Goal: Task Accomplishment & Management: Manage account settings

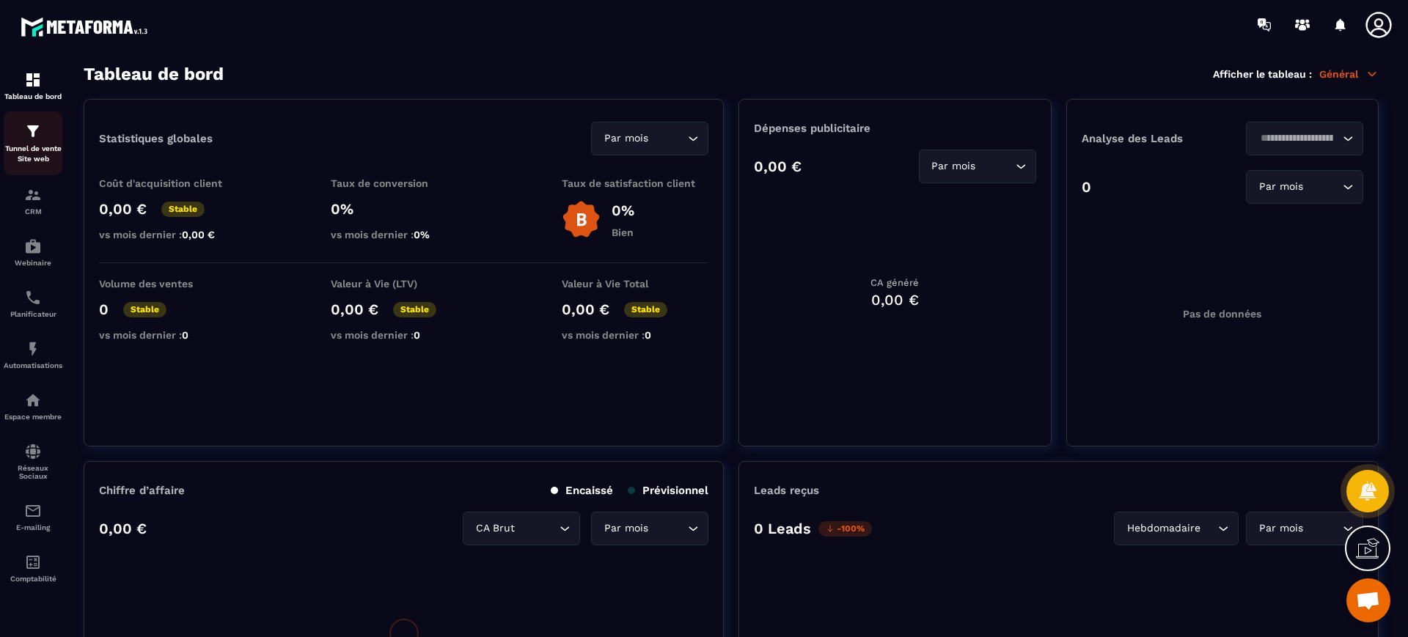
click at [21, 154] on p "Tunnel de vente Site web" at bounding box center [33, 154] width 59 height 21
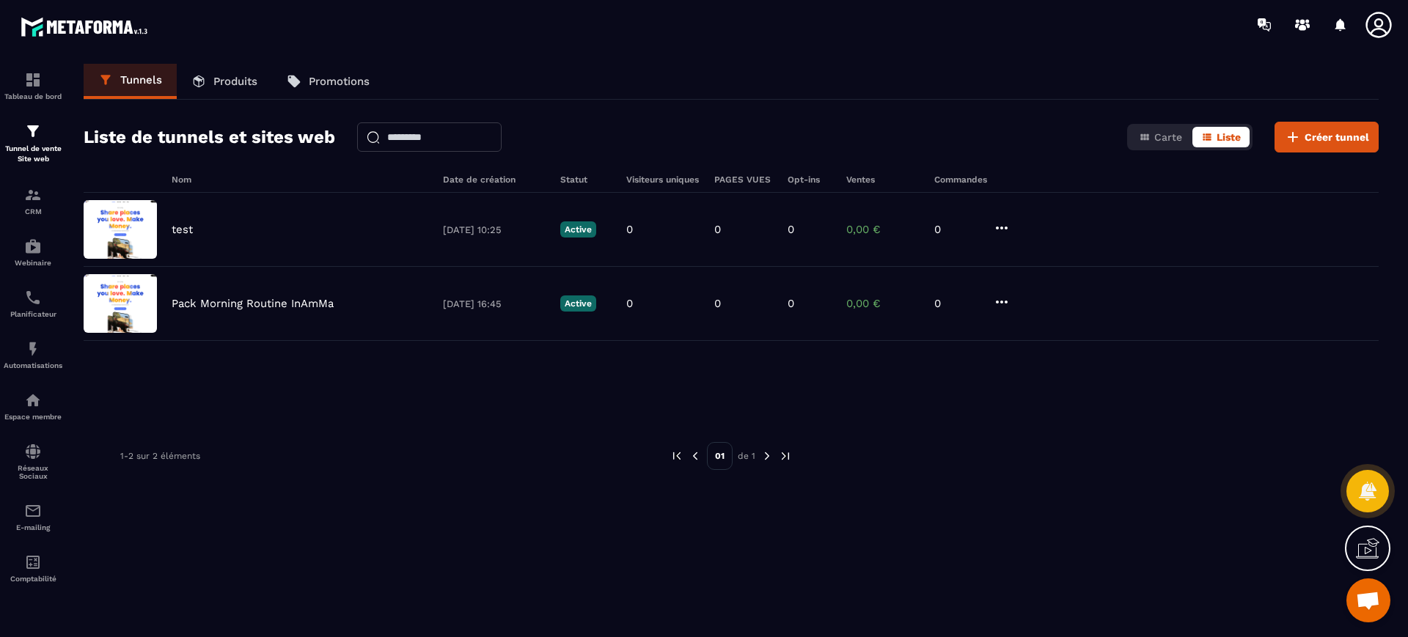
click at [1372, 24] on icon at bounding box center [1378, 24] width 29 height 29
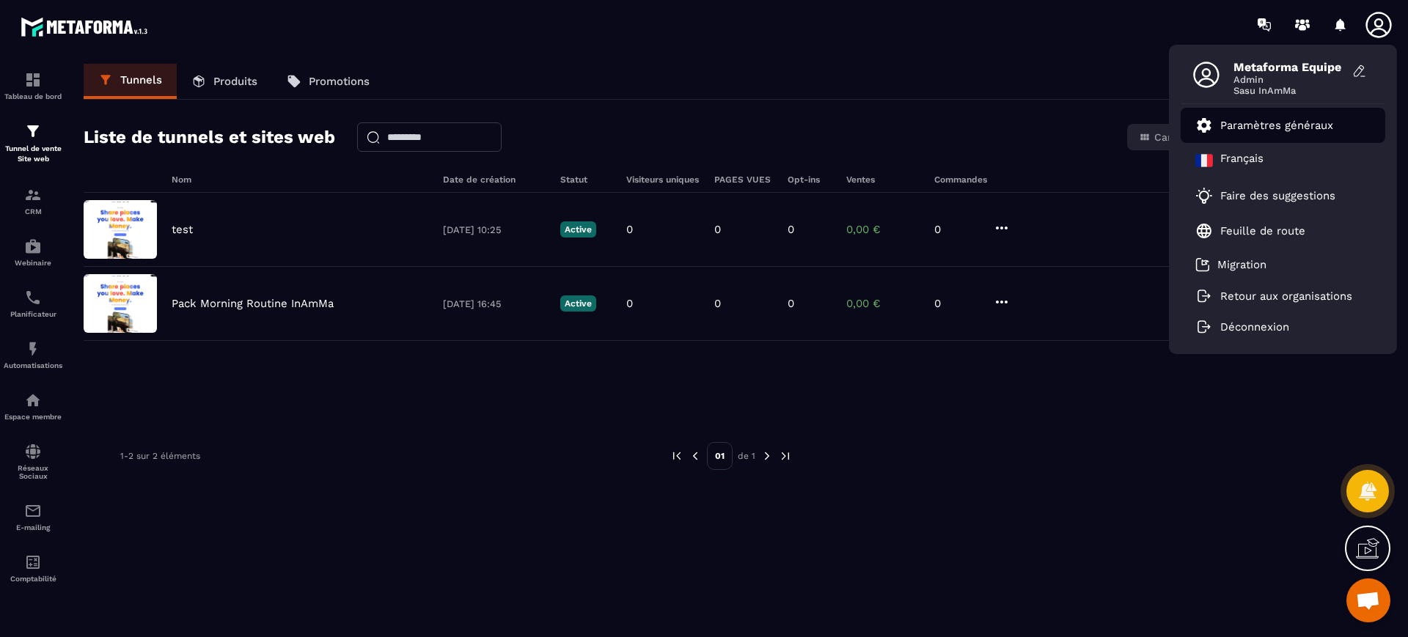
click at [1278, 130] on p "Paramètres généraux" at bounding box center [1276, 125] width 113 height 13
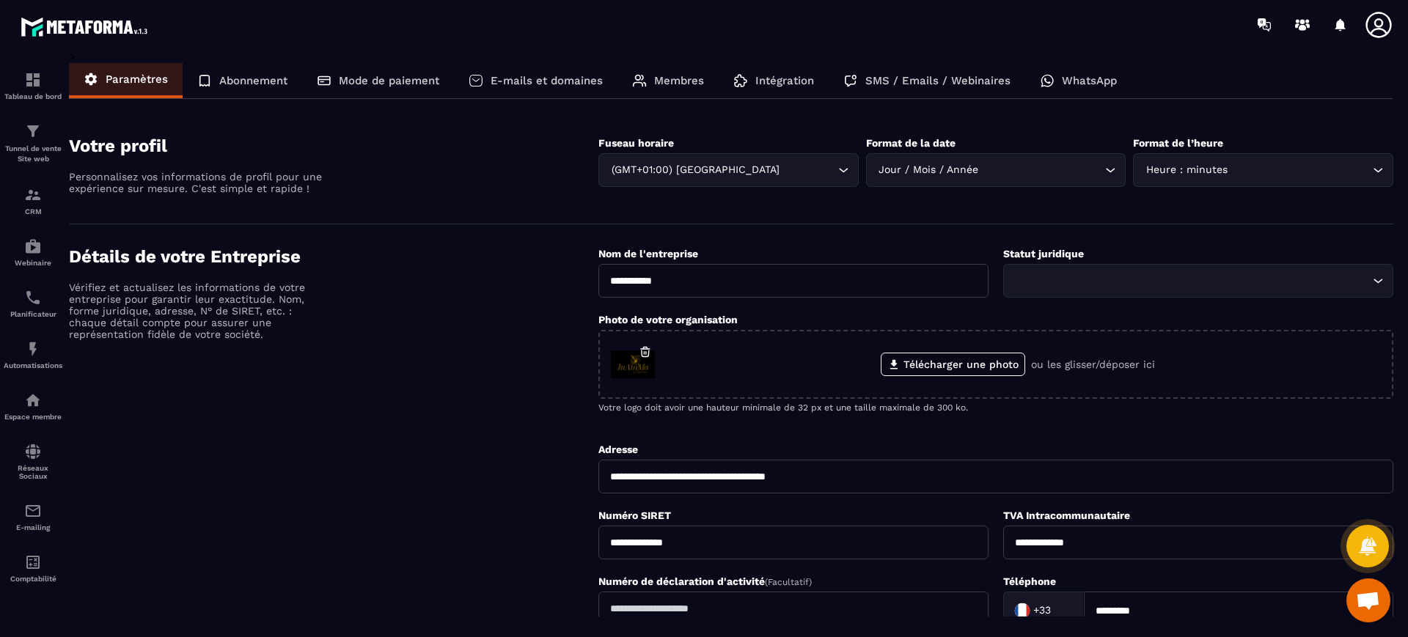
click at [1256, 117] on section "Votre profil Personnalisez vos informations de profil pour une expérience sur m…" at bounding box center [731, 169] width 1324 height 111
click at [767, 92] on div "Intégration" at bounding box center [773, 80] width 110 height 35
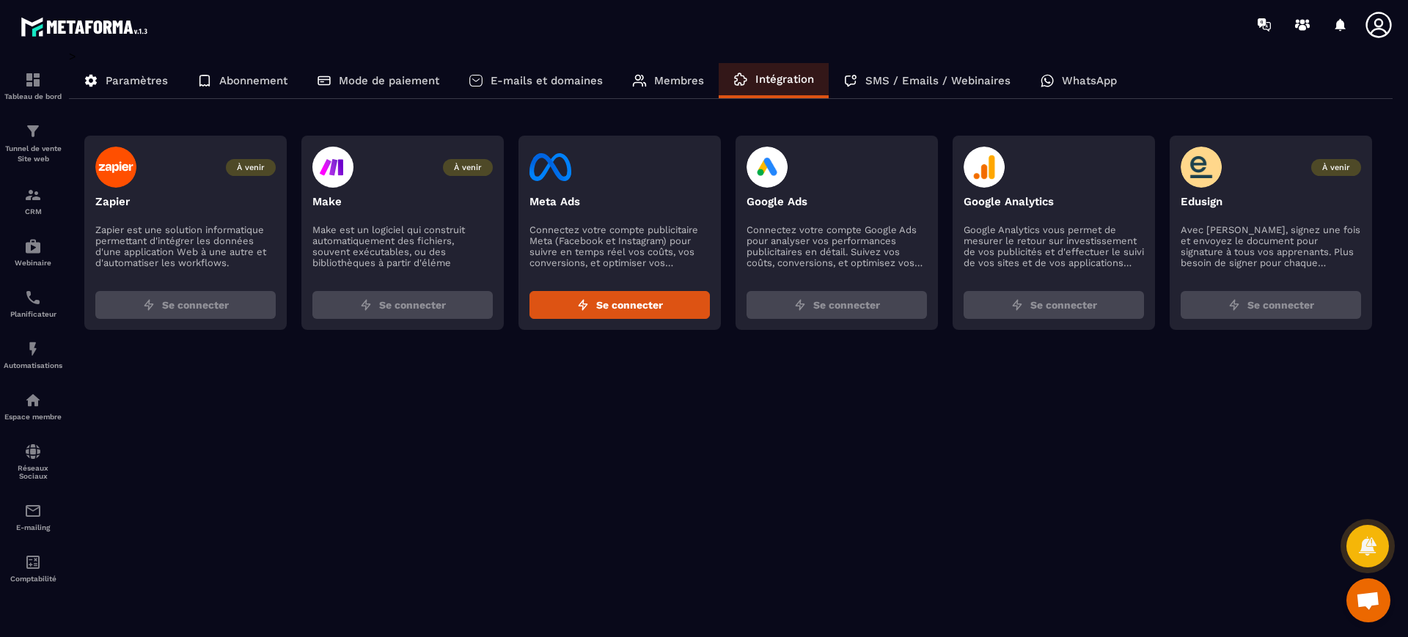
click at [661, 95] on div "Membres" at bounding box center [667, 80] width 101 height 35
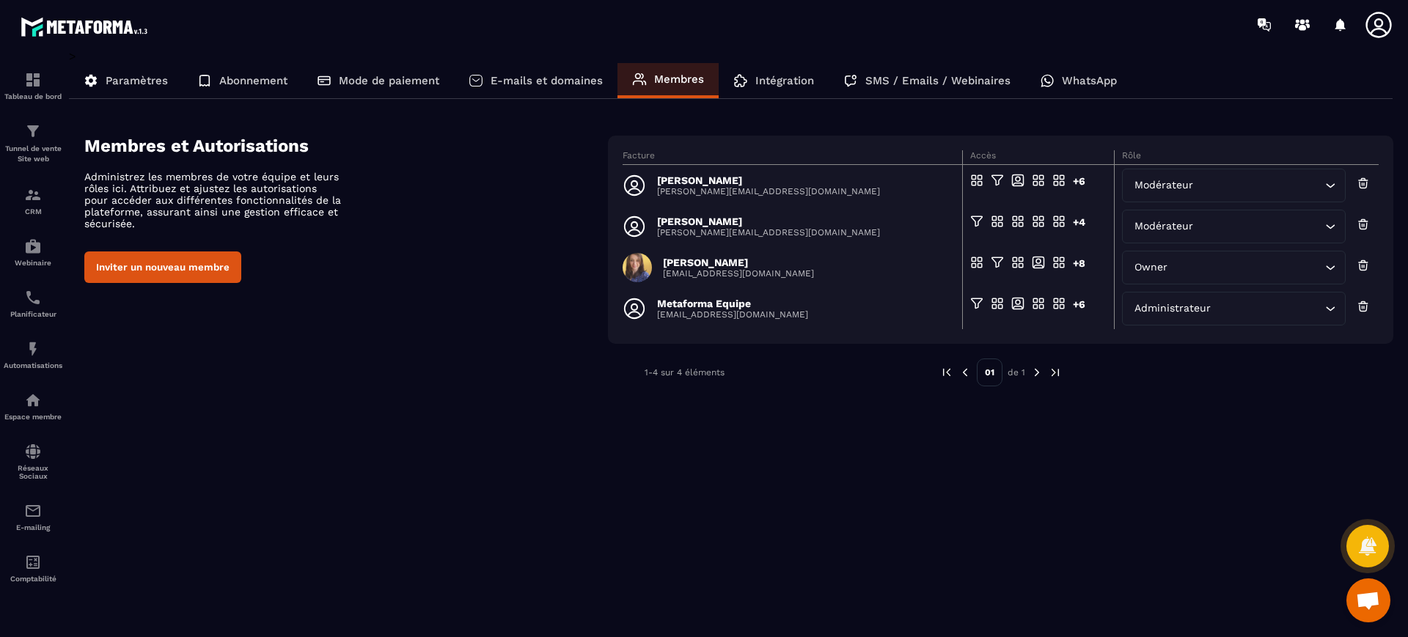
click at [1386, 19] on icon at bounding box center [1378, 24] width 29 height 29
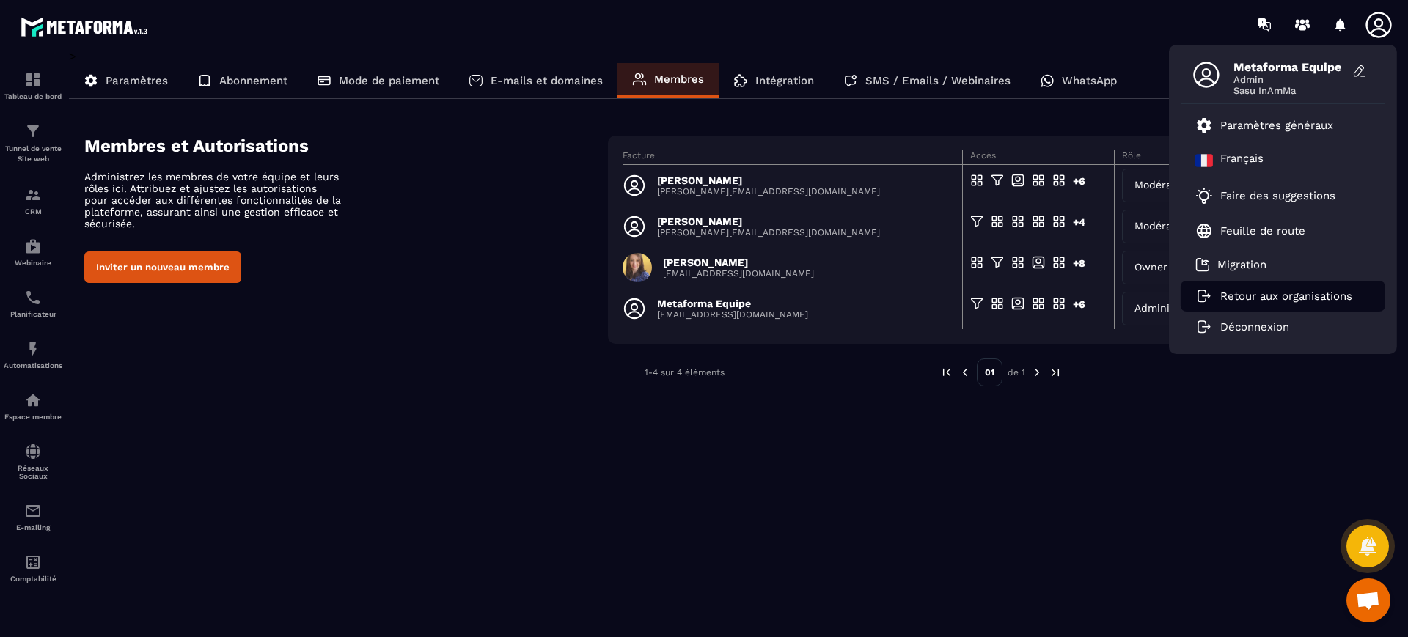
click at [1239, 295] on p "Retour aux organisations" at bounding box center [1286, 296] width 132 height 13
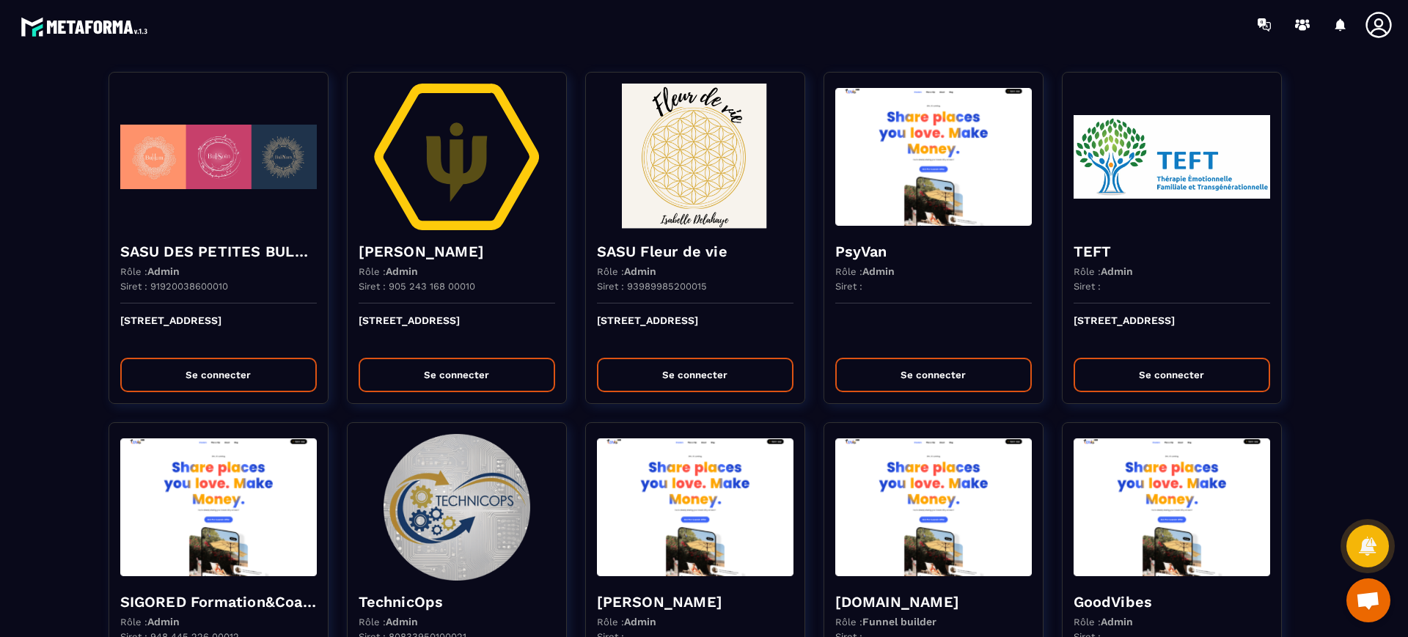
scroll to position [2163, 0]
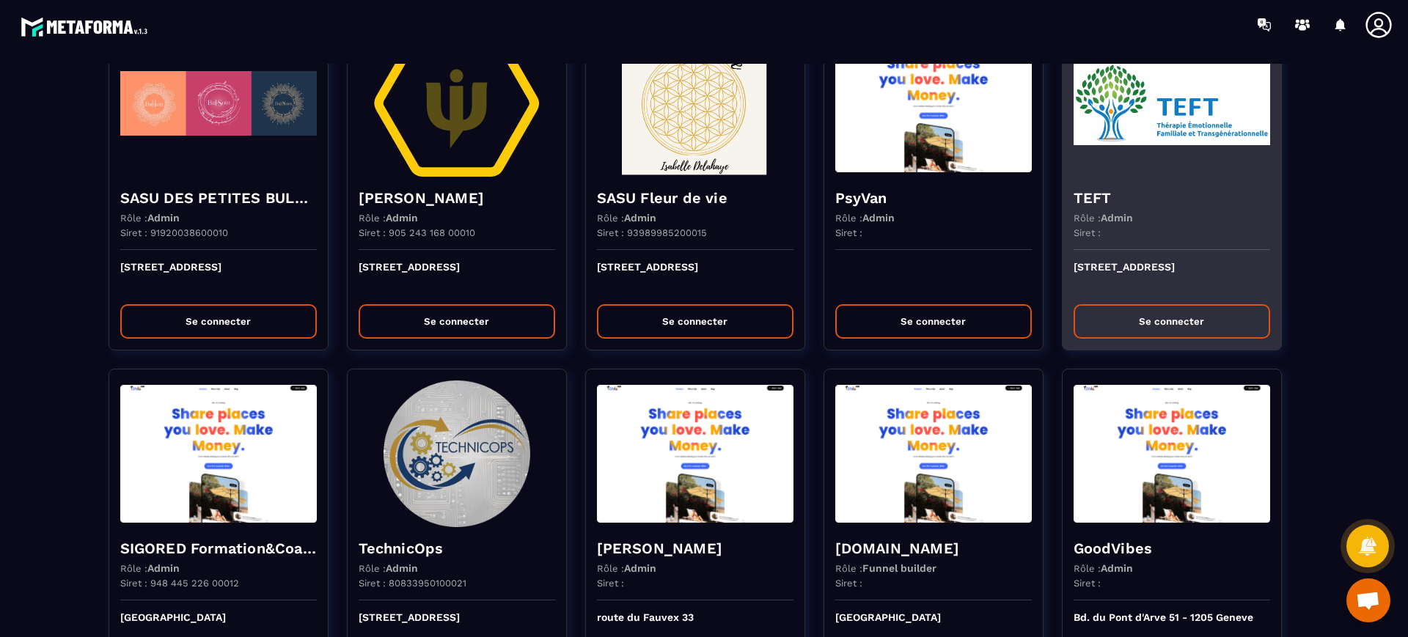
click at [1171, 212] on div "Rôle : Admin" at bounding box center [1171, 218] width 196 height 12
